Goal: Book appointment/travel/reservation

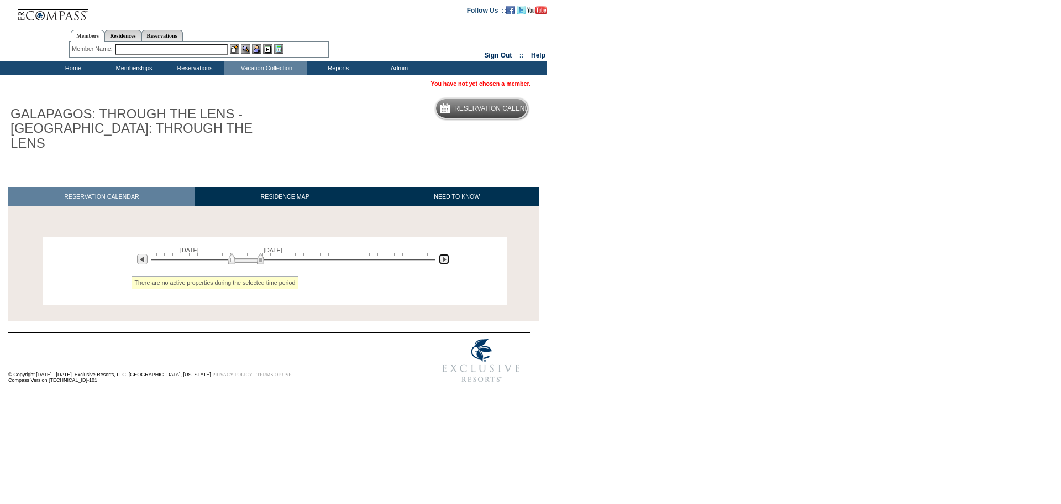
click at [441, 254] on img at bounding box center [444, 259] width 11 height 11
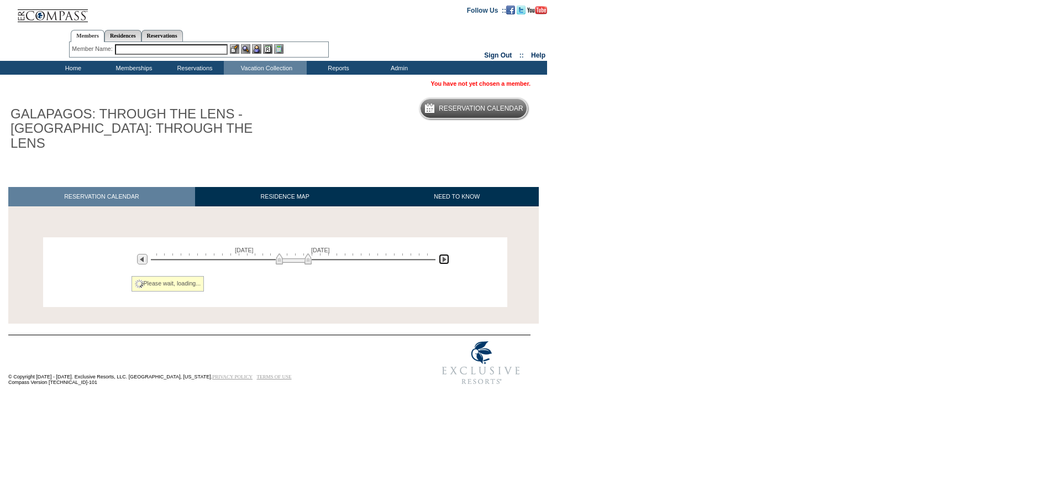
click at [441, 254] on img at bounding box center [444, 259] width 11 height 11
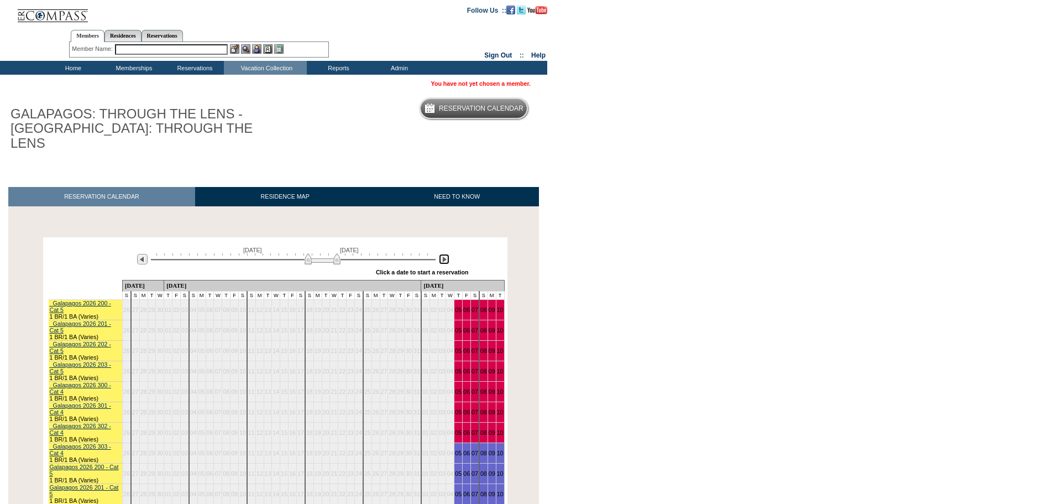
click at [441, 254] on img at bounding box center [444, 259] width 11 height 11
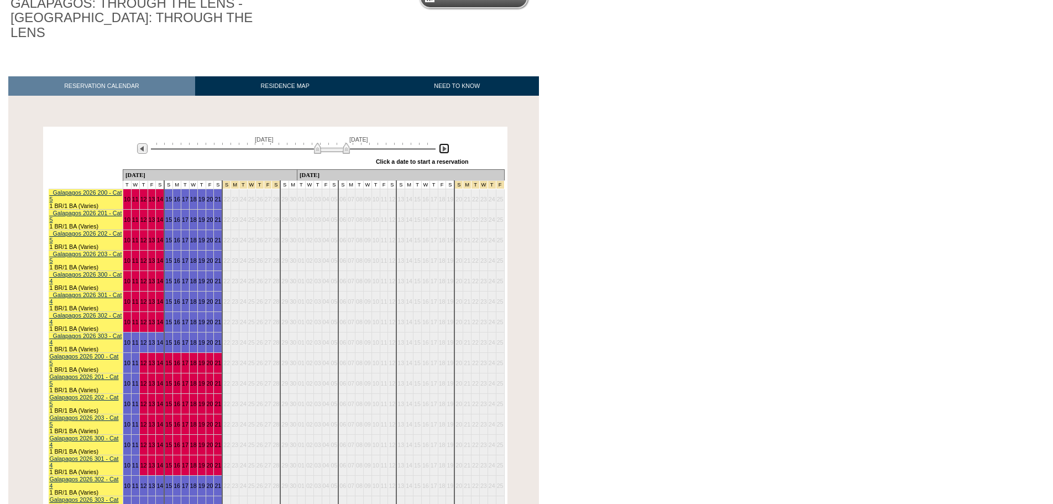
scroll to position [221, 0]
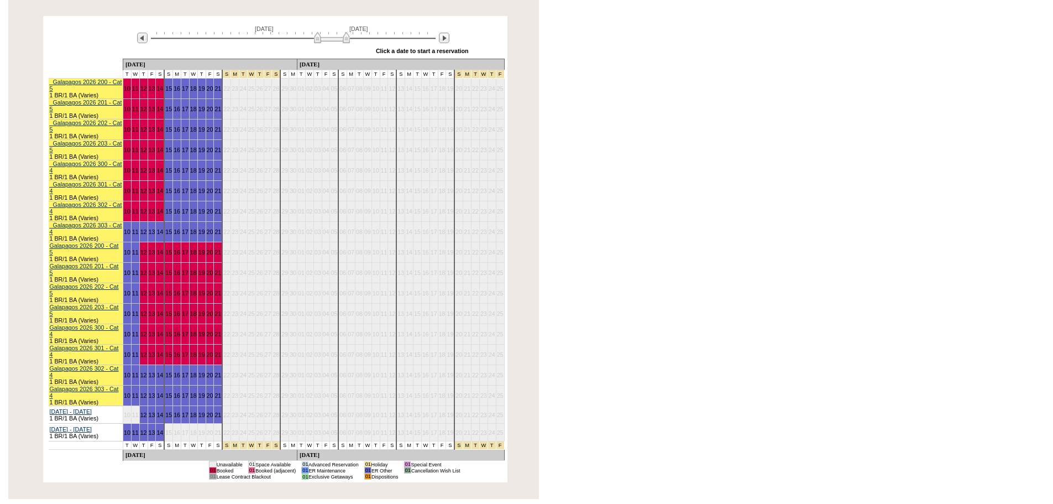
click at [149, 25] on div "[DATE] [DATE]" at bounding box center [291, 34] width 319 height 19
click at [143, 33] on img at bounding box center [142, 38] width 11 height 11
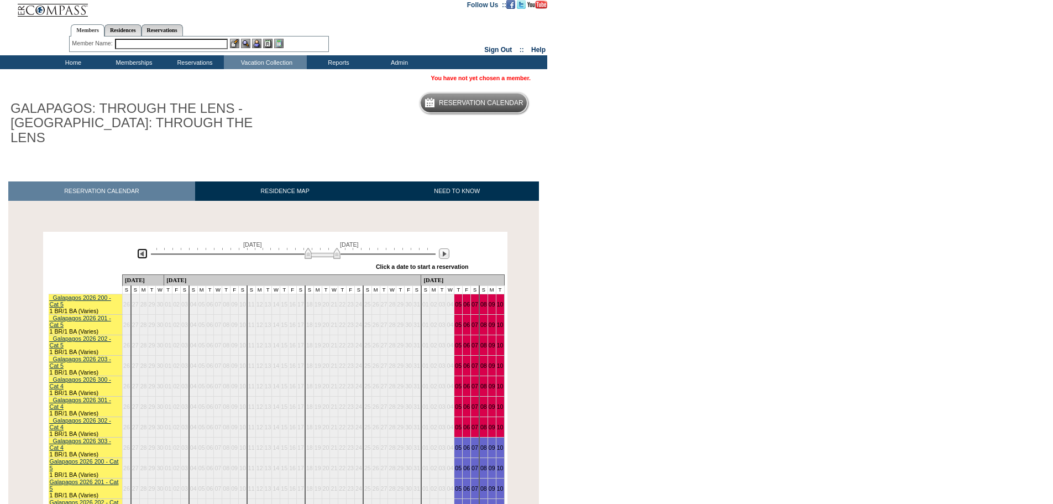
scroll to position [0, 0]
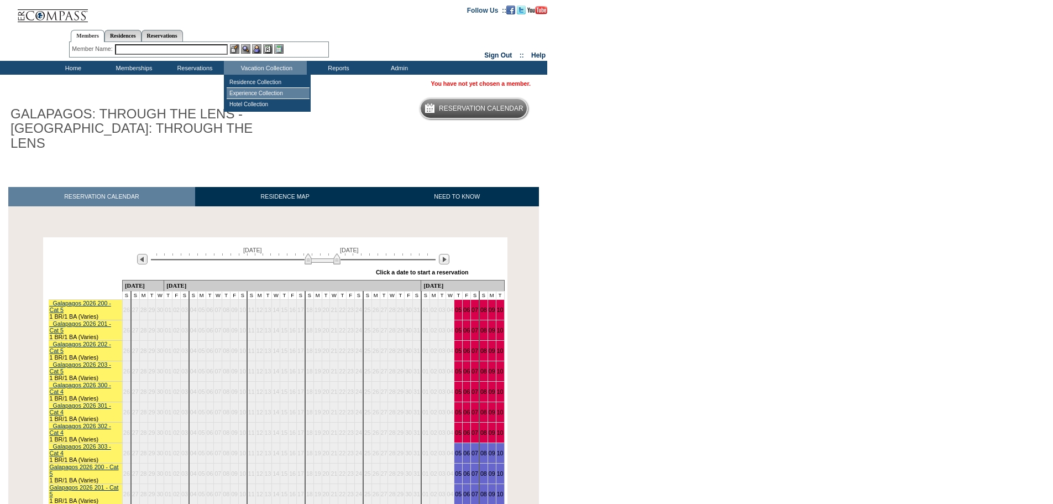
click at [252, 95] on td "Experience Collection" at bounding box center [268, 93] width 83 height 11
